Goal: Information Seeking & Learning: Check status

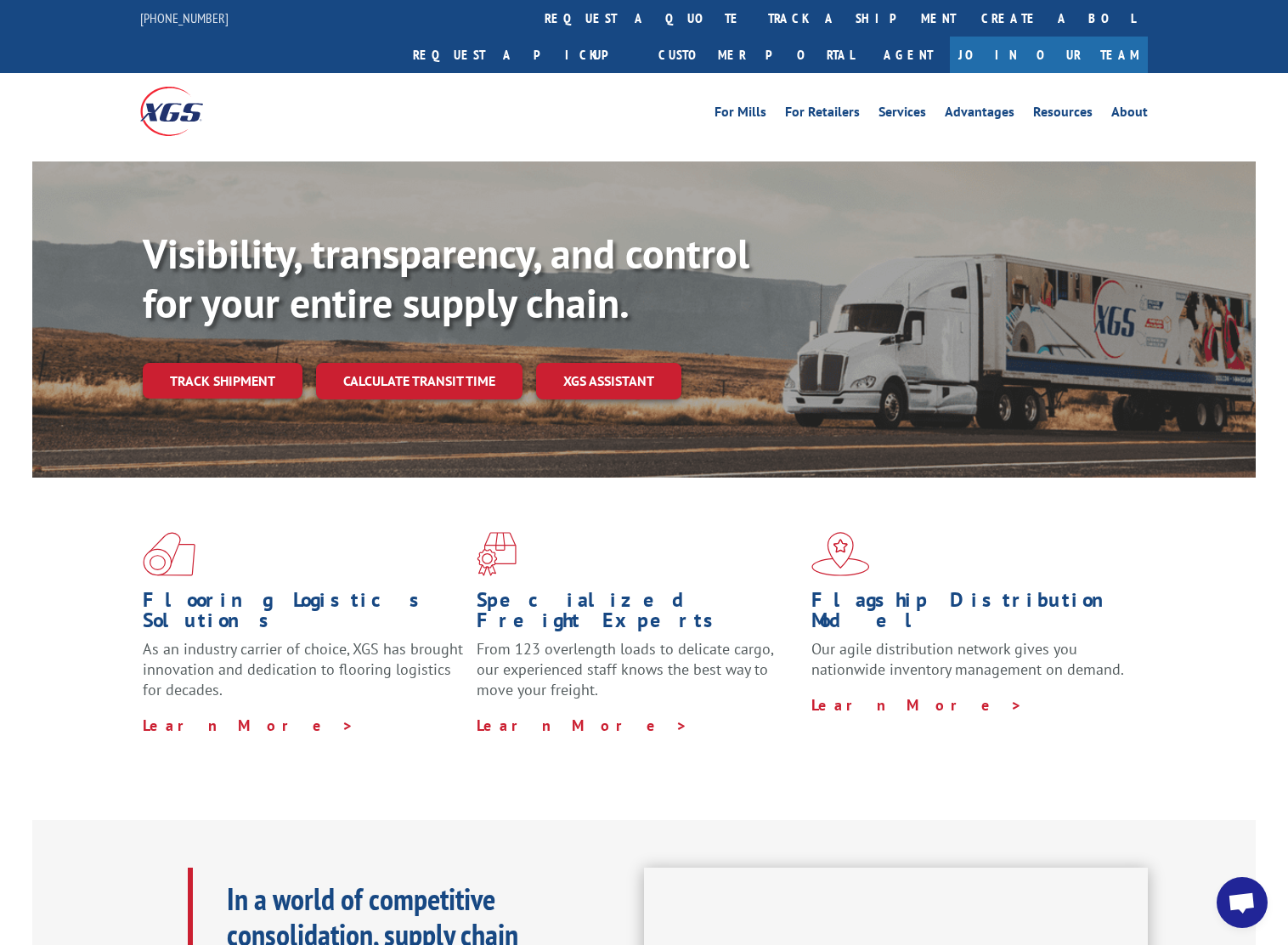
click at [285, 362] on link "Track shipment" at bounding box center [222, 380] width 159 height 36
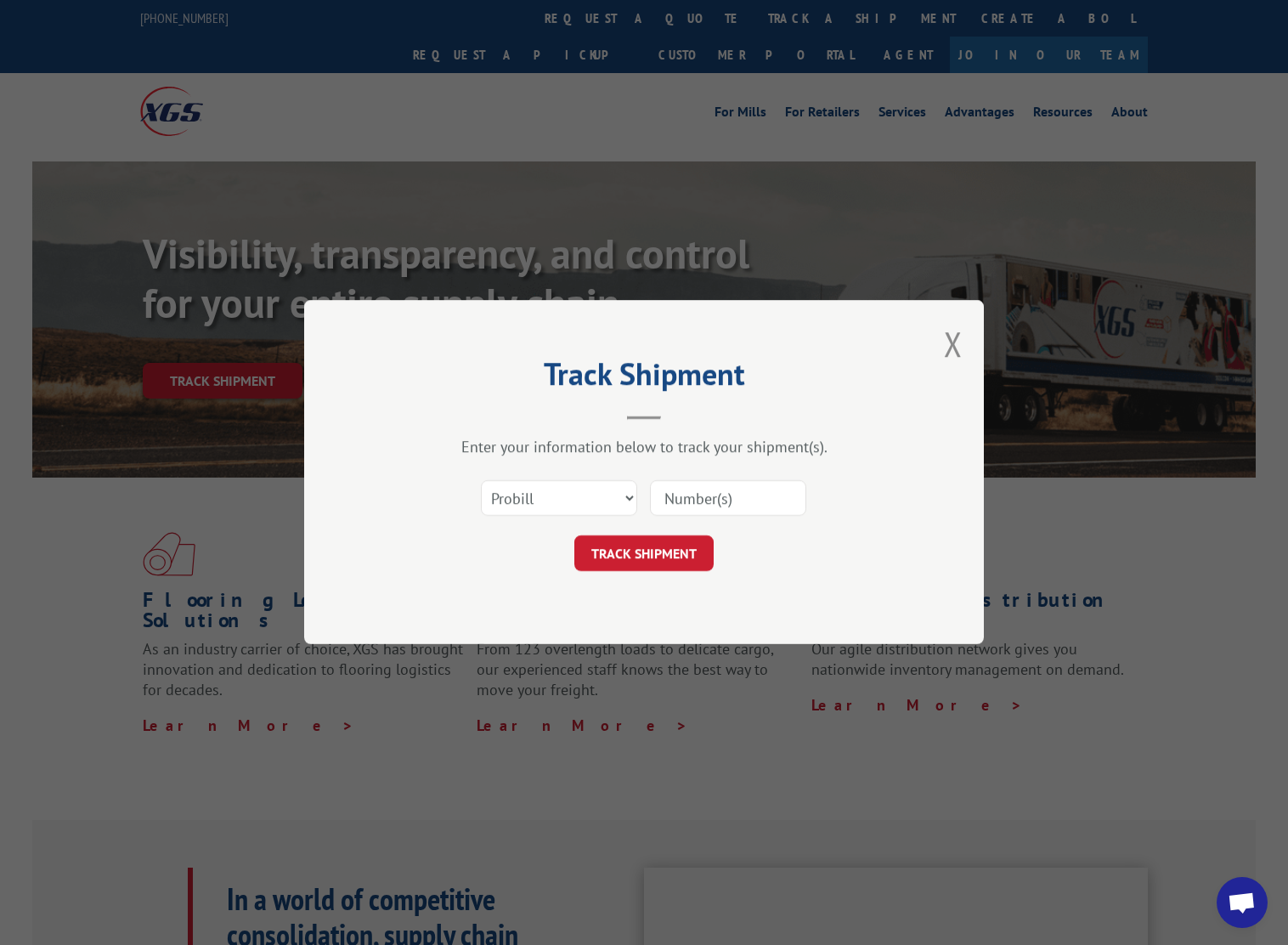
click at [722, 503] on input at bounding box center [728, 499] width 156 height 36
type input "421485"
click at [643, 554] on button "TRACK SHIPMENT" at bounding box center [644, 554] width 139 height 36
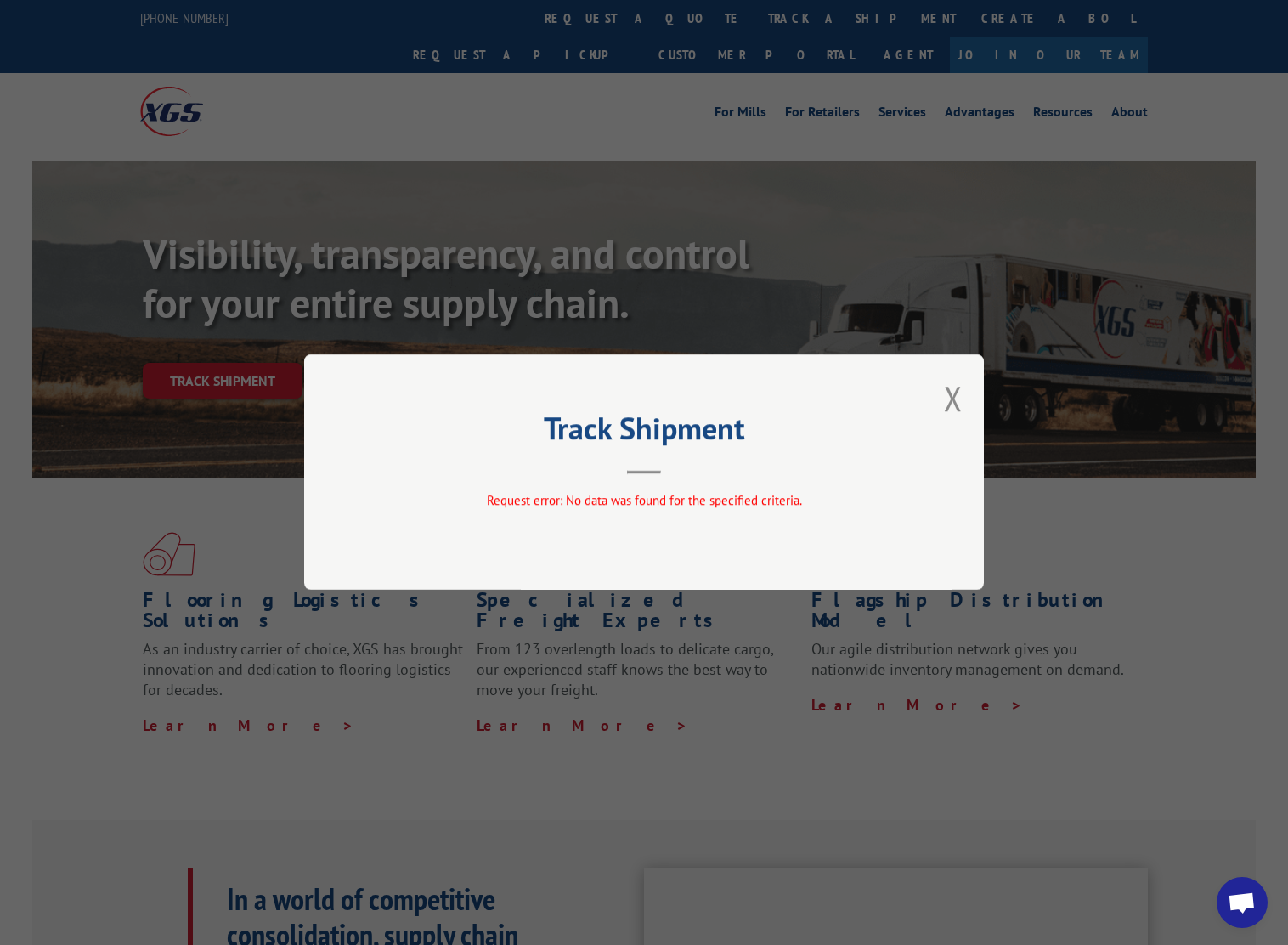
click at [484, 551] on div "Track Shipment Request error: No data was found for the specified criteria." at bounding box center [644, 472] width 680 height 235
click at [969, 390] on div "Track Shipment Request error: No data was found for the specified criteria." at bounding box center [644, 472] width 680 height 235
click at [955, 397] on button "Close modal" at bounding box center [953, 397] width 19 height 45
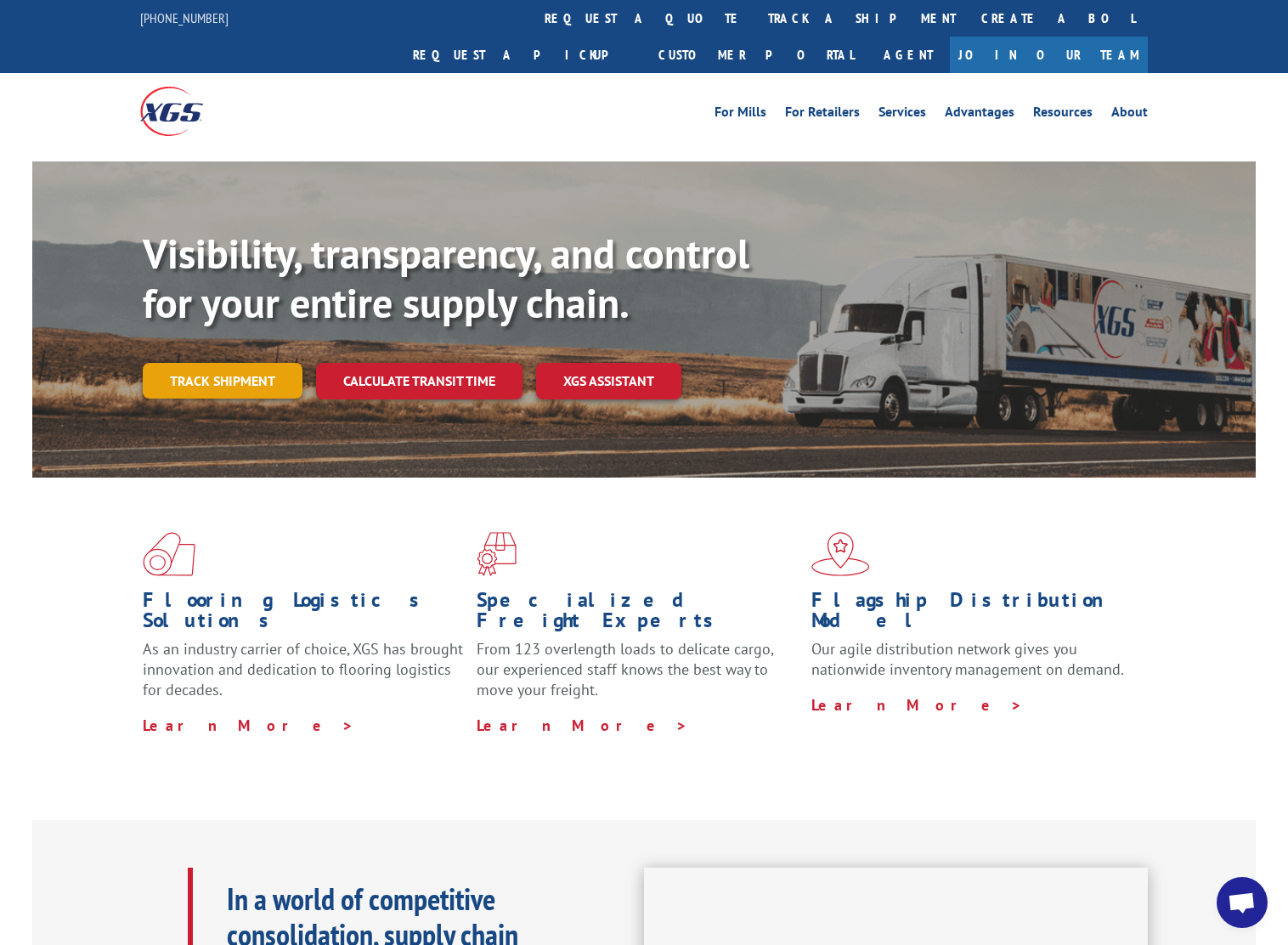
click at [264, 362] on link "Track shipment" at bounding box center [222, 380] width 159 height 36
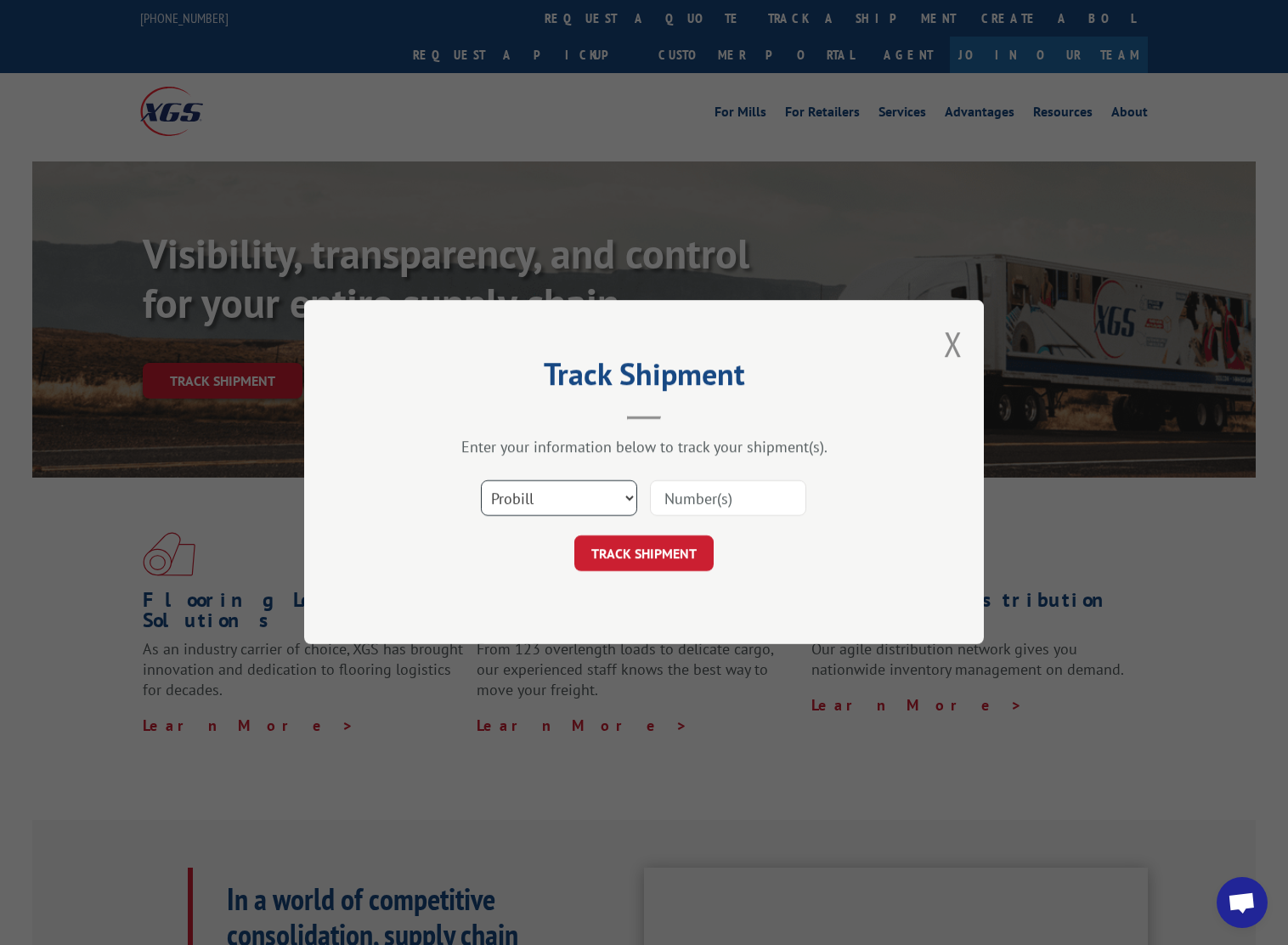
select select "bol"
click at [695, 496] on input at bounding box center [728, 499] width 156 height 36
type input "421485"
click at [643, 554] on button "TRACK SHIPMENT" at bounding box center [644, 554] width 139 height 36
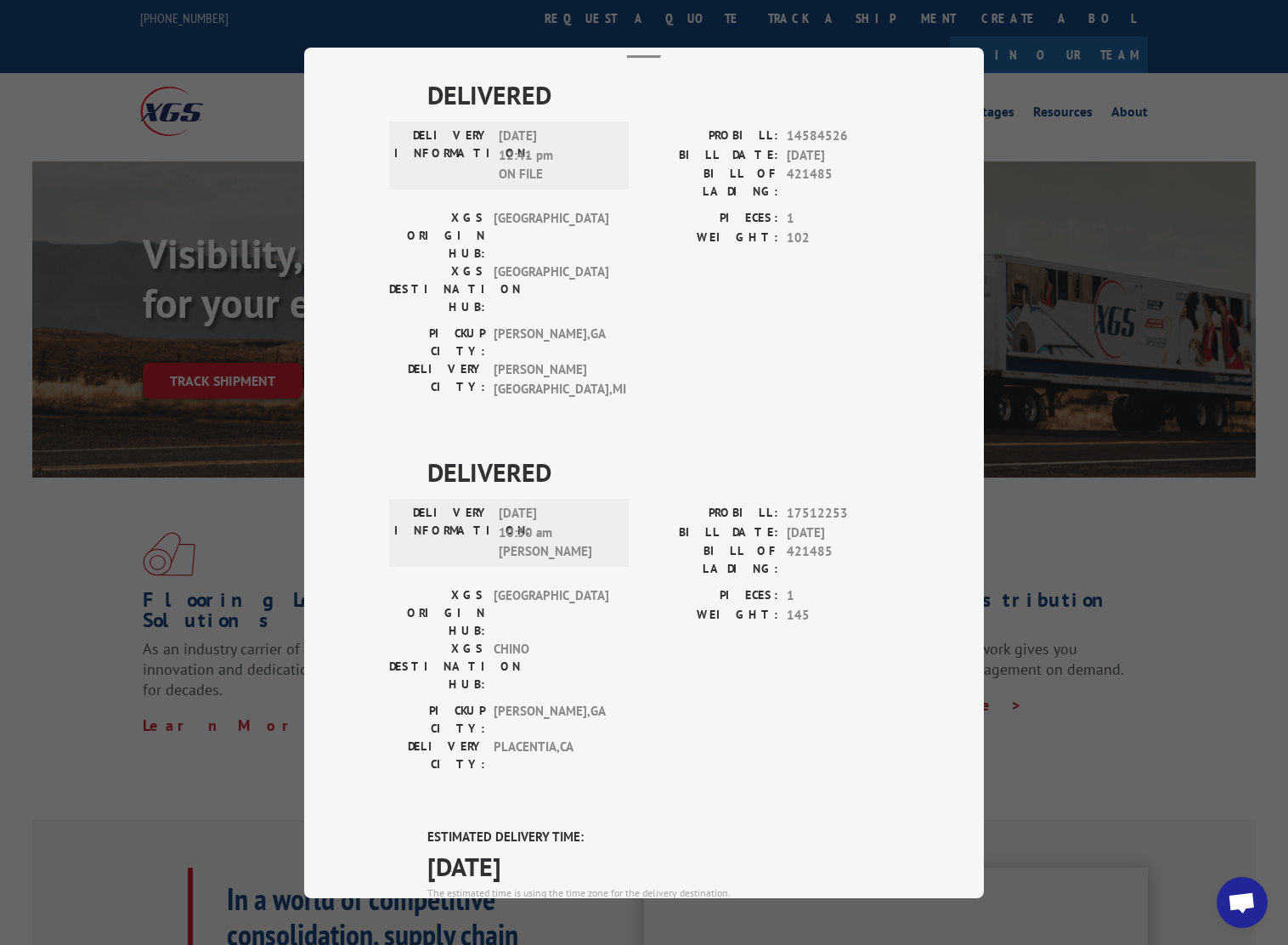
scroll to position [351, 0]
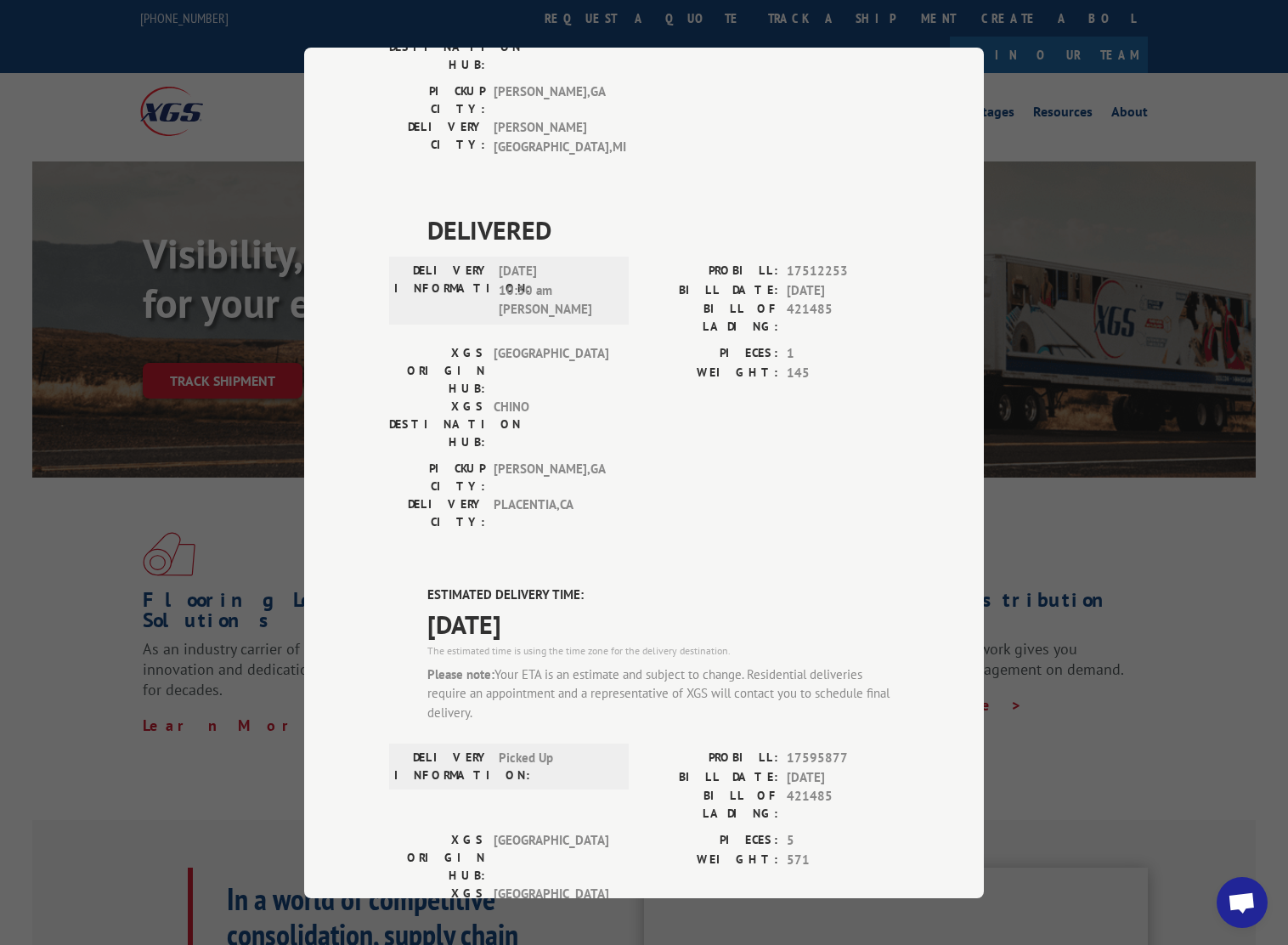
click at [246, 679] on div "Track Shipment DELIVERED DELIVERY INFORMATION: [DATE] 12:41 pm ON FILE PROBILL:…" at bounding box center [644, 472] width 1288 height 945
click at [20, 52] on div "Track Shipment DELIVERED DELIVERY INFORMATION: [DATE] 12:41 pm ON FILE PROBILL:…" at bounding box center [644, 472] width 1288 height 945
